Goal: Information Seeking & Learning: Learn about a topic

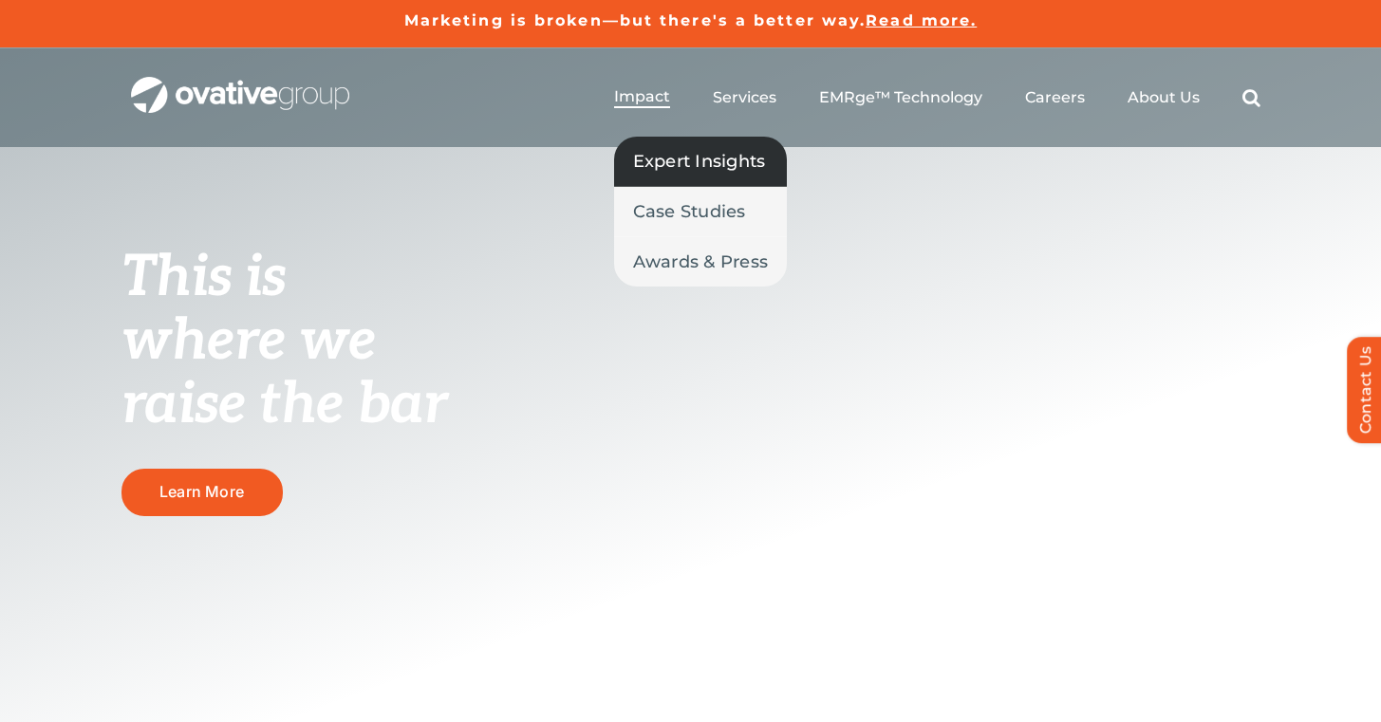
click at [645, 178] on link "Expert Insights" at bounding box center [701, 161] width 174 height 49
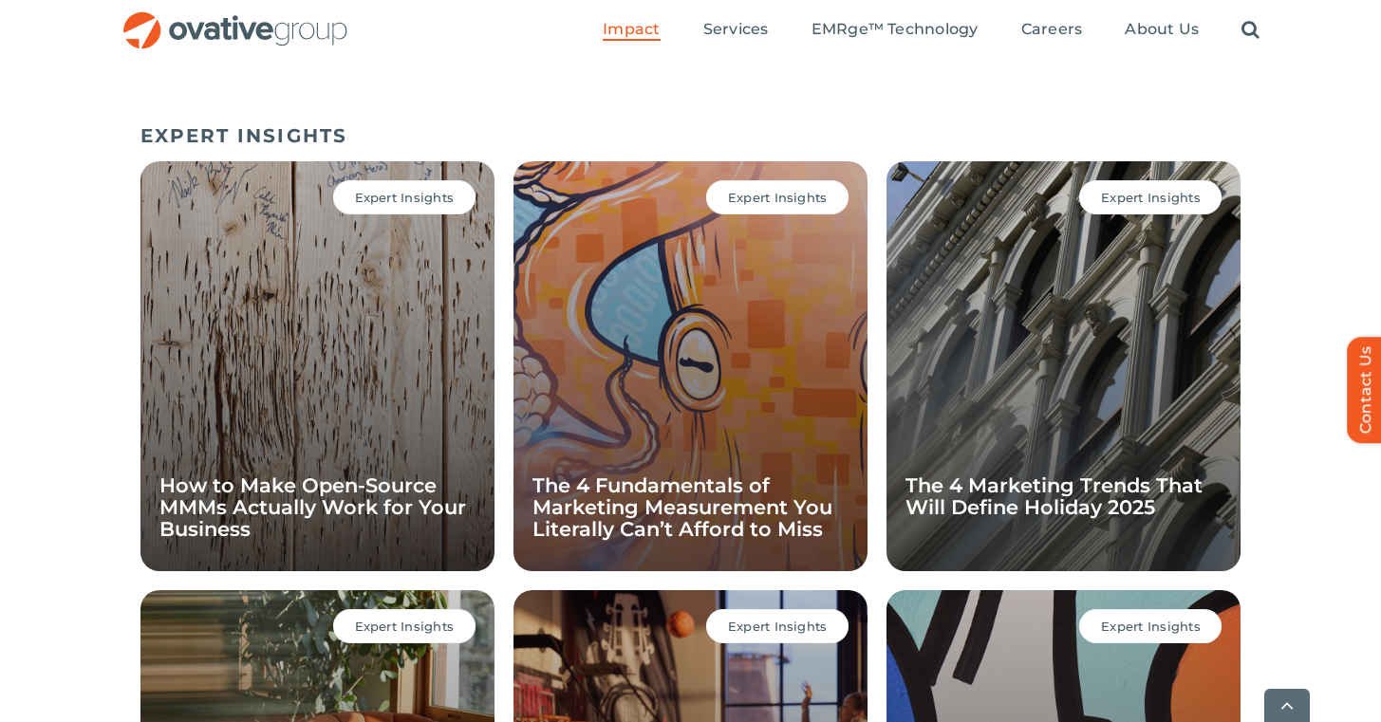
scroll to position [1285, 0]
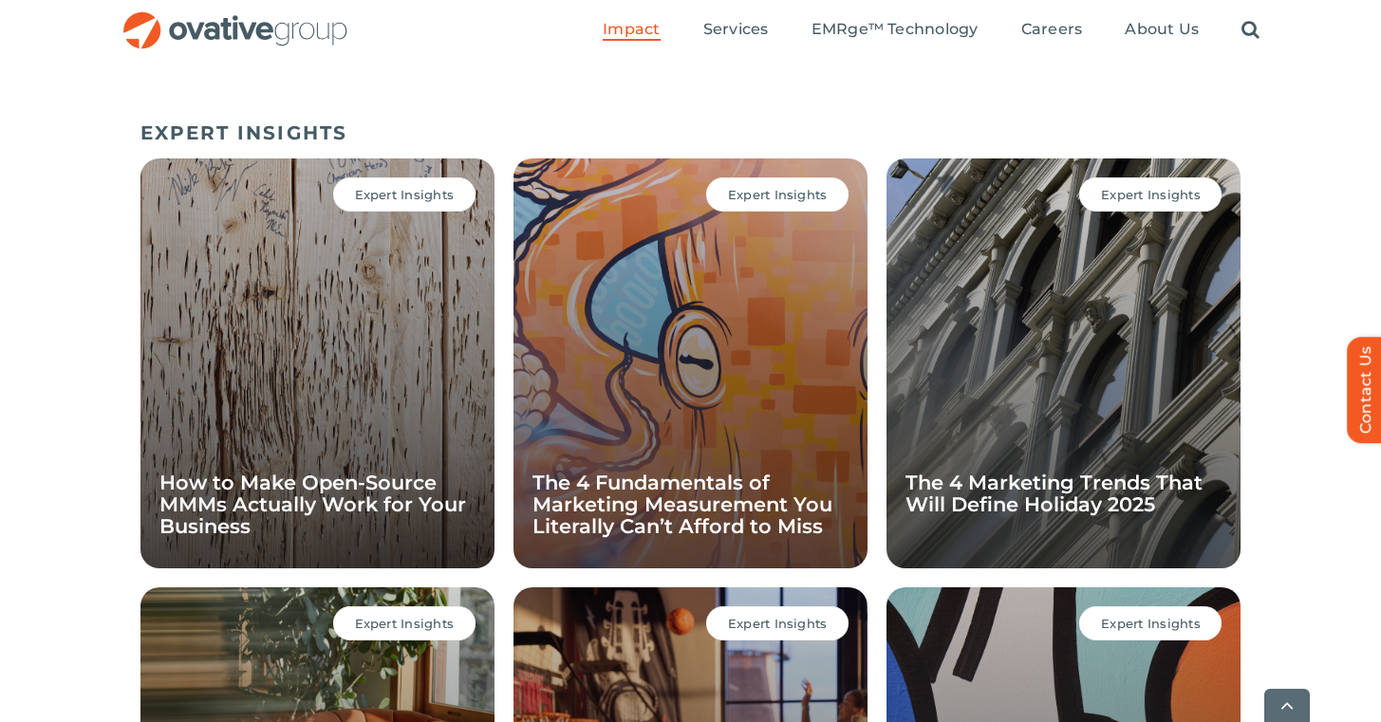
click at [615, 385] on div "Expert Insights The 4 Fundamentals of Marketing Measurement You Literally Can’t…" at bounding box center [690, 363] width 354 height 410
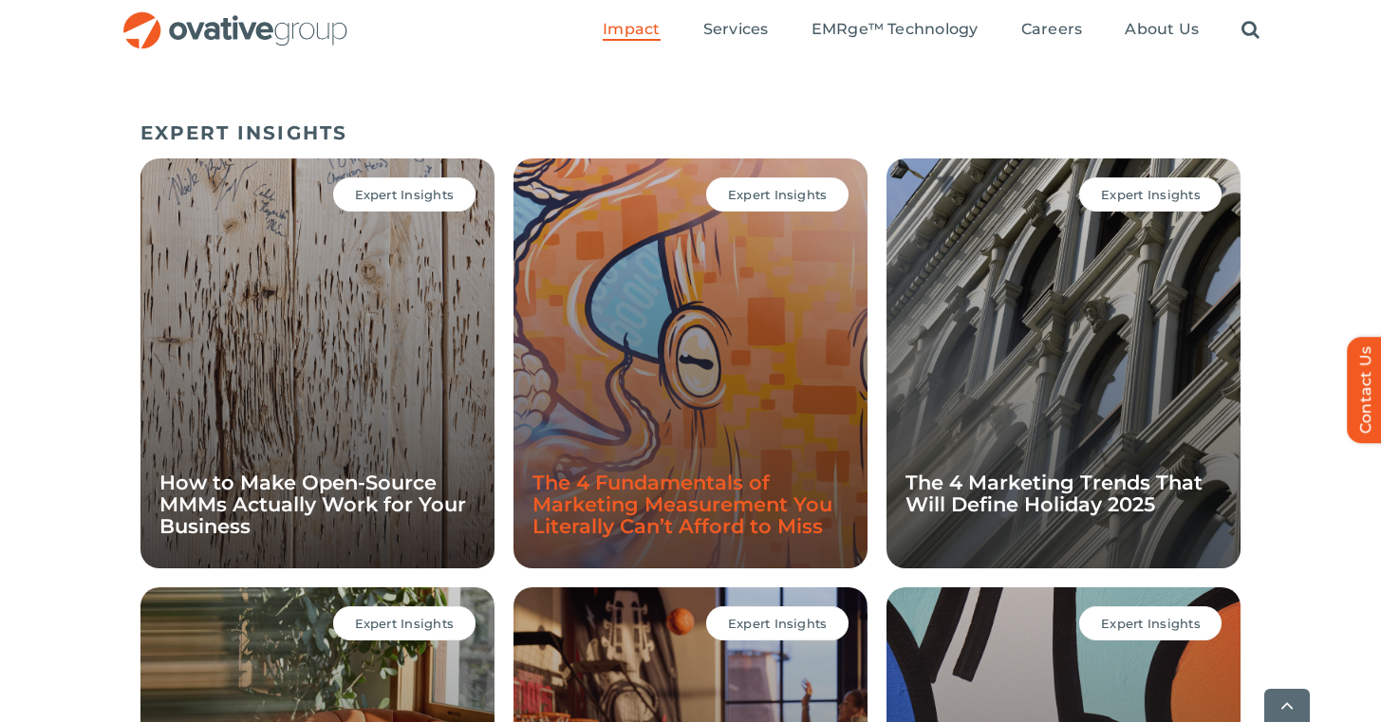
click at [591, 527] on link "The 4 Fundamentals of Marketing Measurement You Literally Can’t Afford to Miss" at bounding box center [682, 504] width 300 height 67
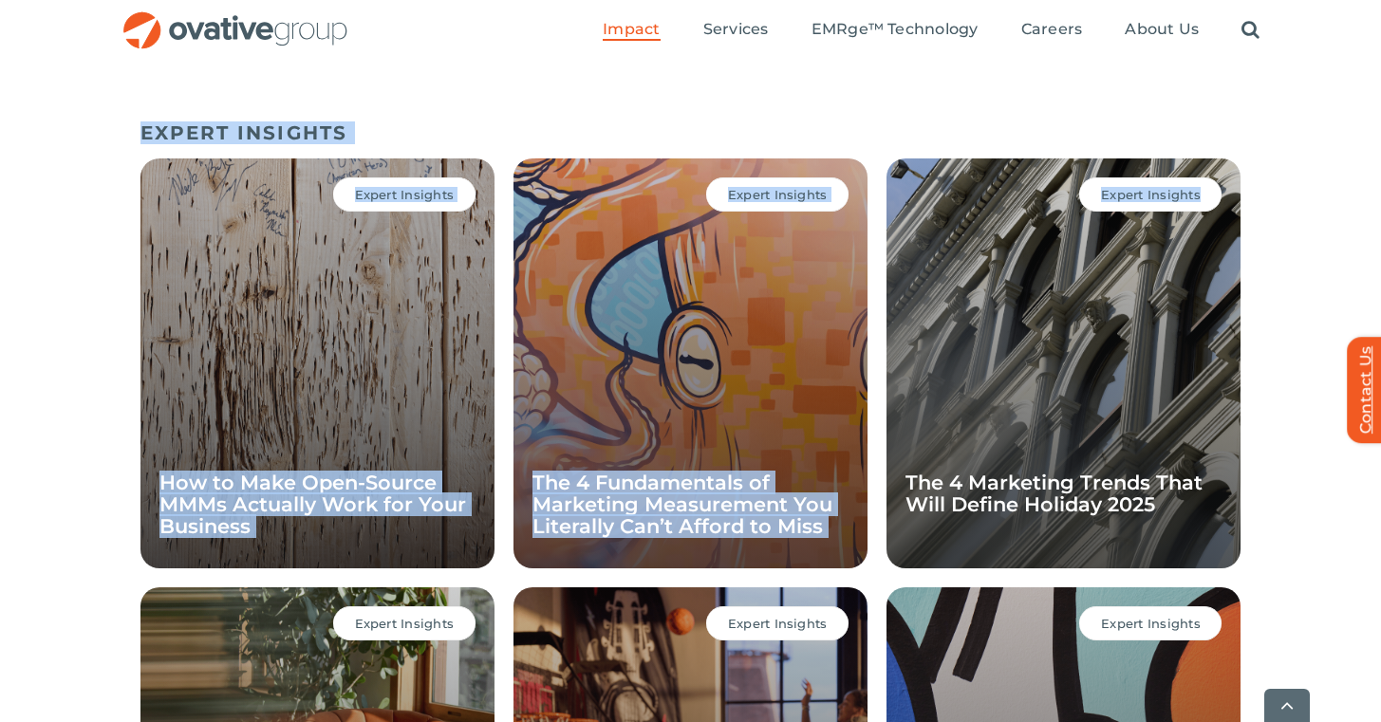
drag, startPoint x: 102, startPoint y: 92, endPoint x: 1350, endPoint y: 344, distance: 1273.1
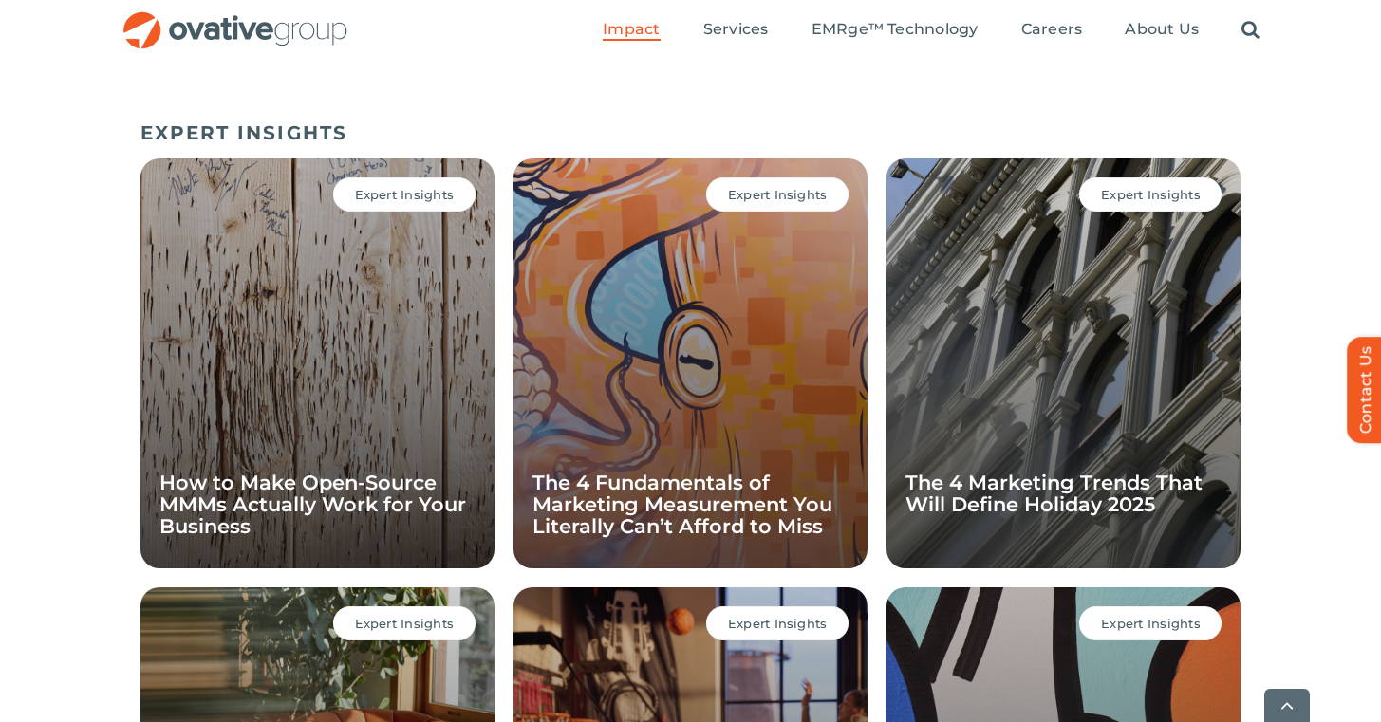
click at [1351, 270] on div "EXPERT INSIGHTS Expert Insights How to Make Open-Source MMMs Actually Work for …" at bounding box center [690, 583] width 1381 height 942
click at [56, 301] on div "EXPERT INSIGHTS Expert Insights How to Make Open-Source MMMs Actually Work for …" at bounding box center [690, 583] width 1381 height 942
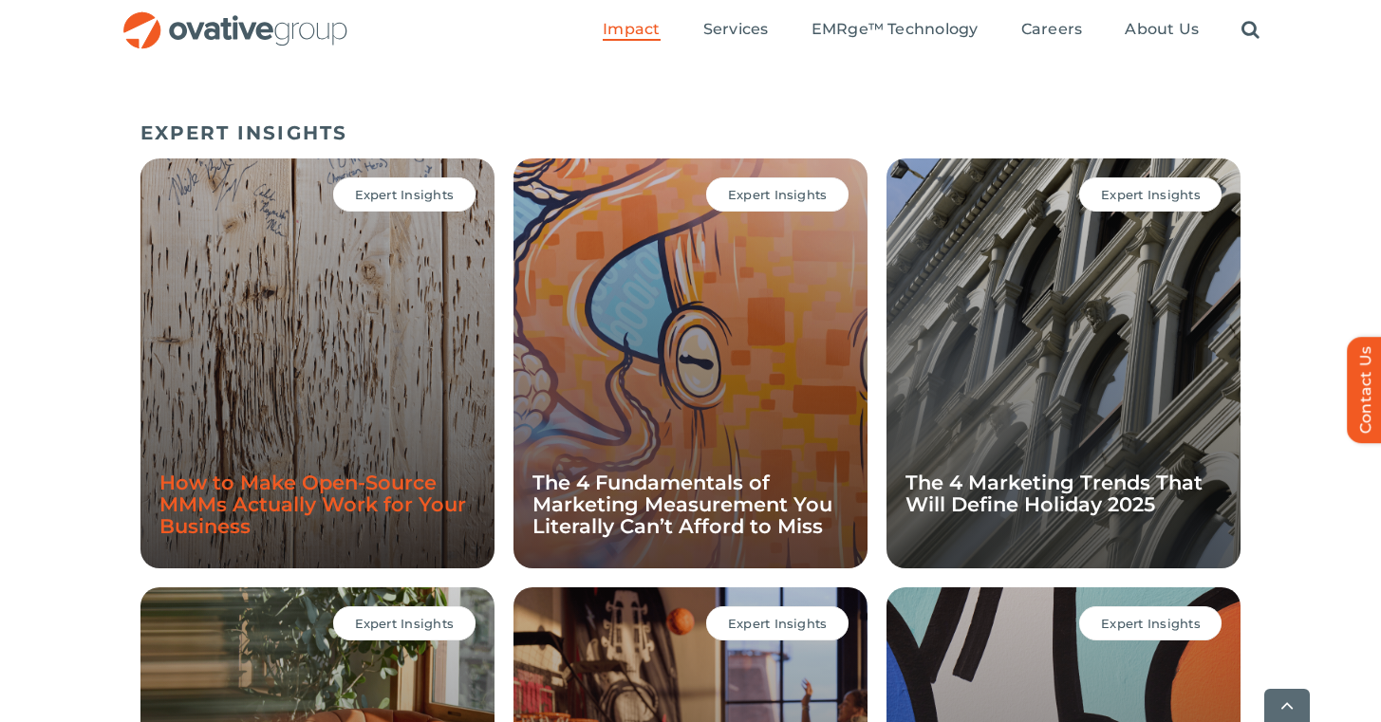
click at [200, 486] on link "How to Make Open-Source MMMs Actually Work for Your Business" at bounding box center [312, 504] width 307 height 67
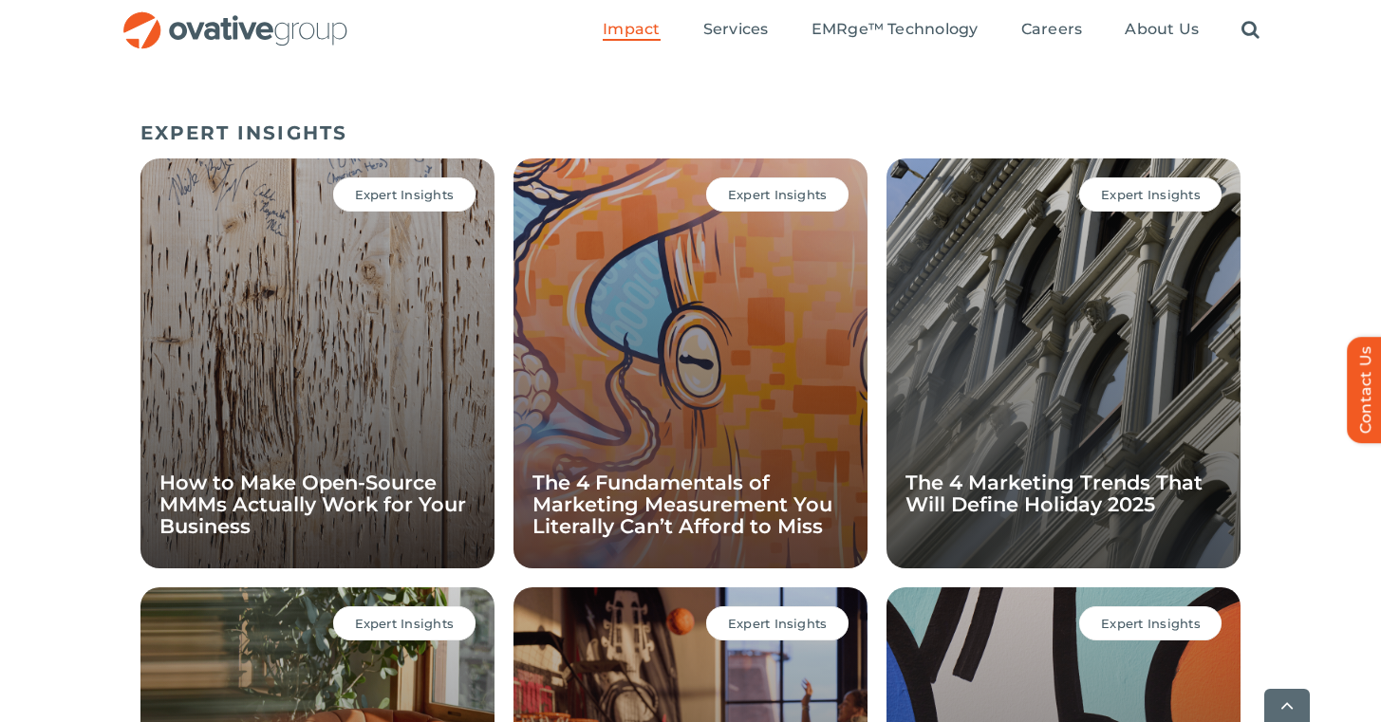
drag, startPoint x: 15, startPoint y: 176, endPoint x: 93, endPoint y: 326, distance: 169.8
click at [93, 326] on div "EXPERT INSIGHTS Expert Insights How to Make Open-Source MMMs Actually Work for …" at bounding box center [690, 583] width 1381 height 942
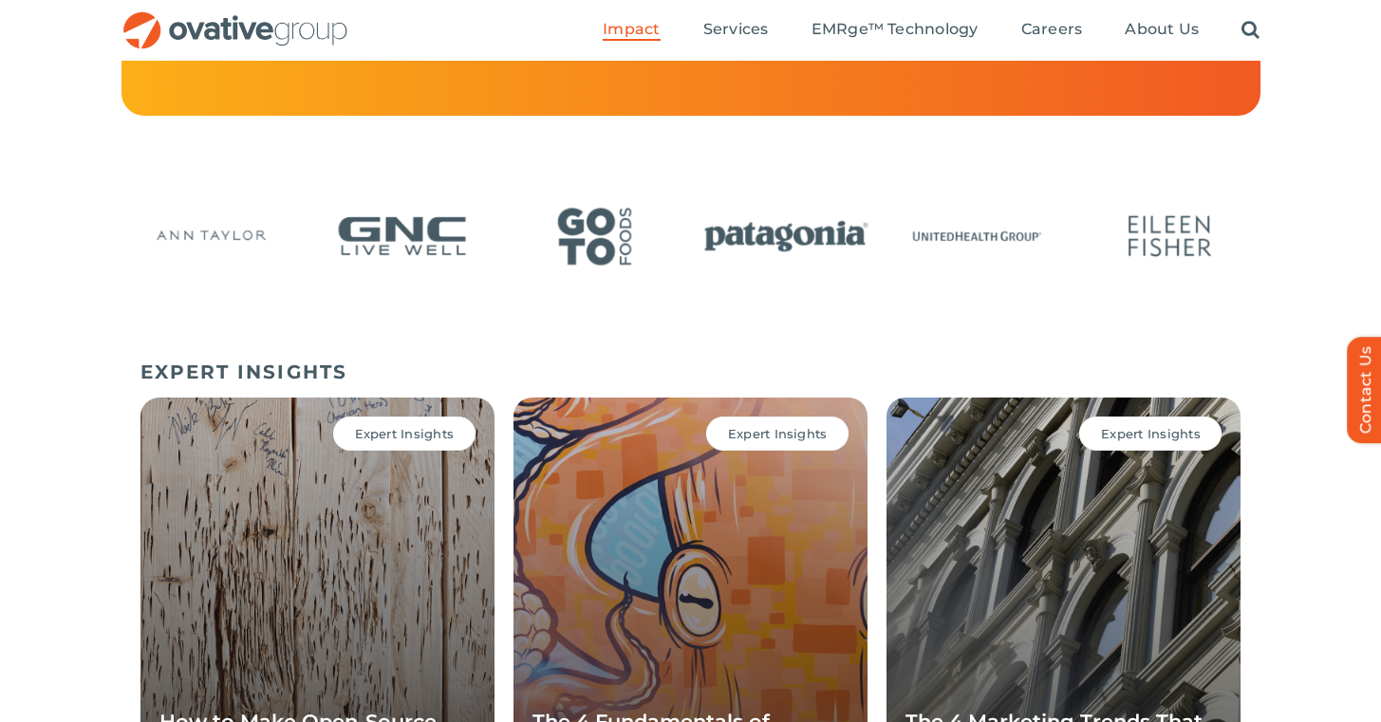
scroll to position [894, 0]
